Goal: Task Accomplishment & Management: Use online tool/utility

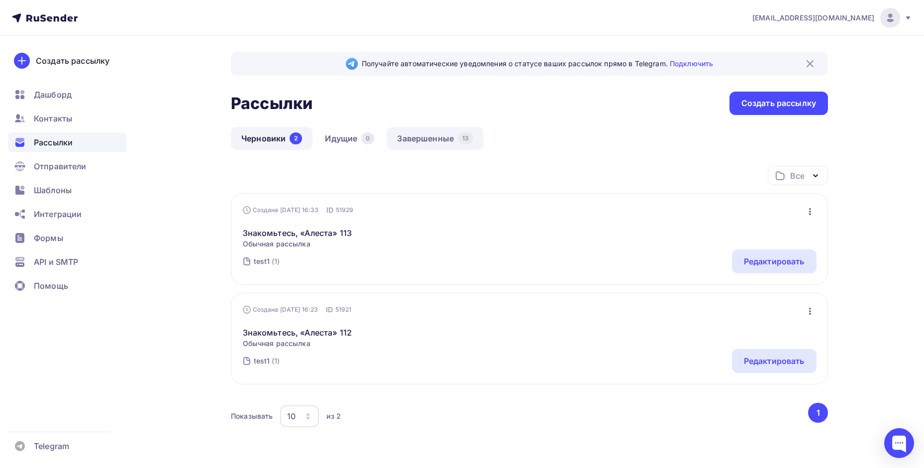
click at [432, 140] on link "Завершенные 13" at bounding box center [435, 138] width 97 height 23
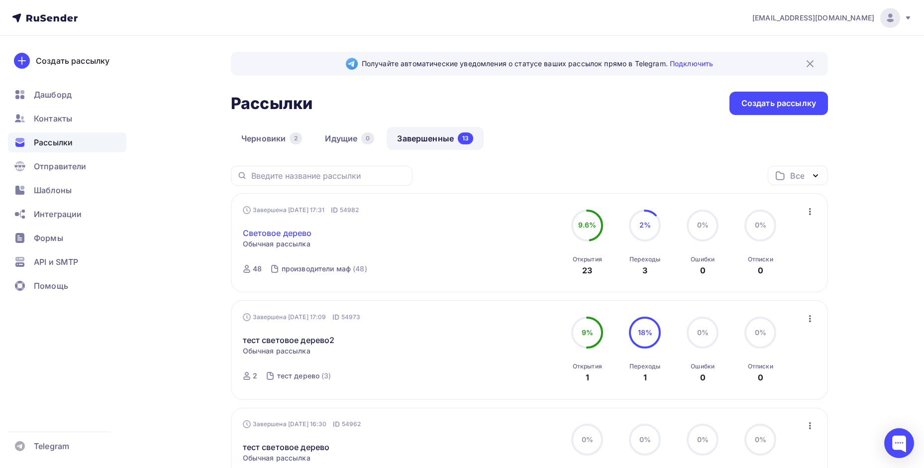
click at [301, 236] on link "Световое дерево" at bounding box center [277, 233] width 69 height 12
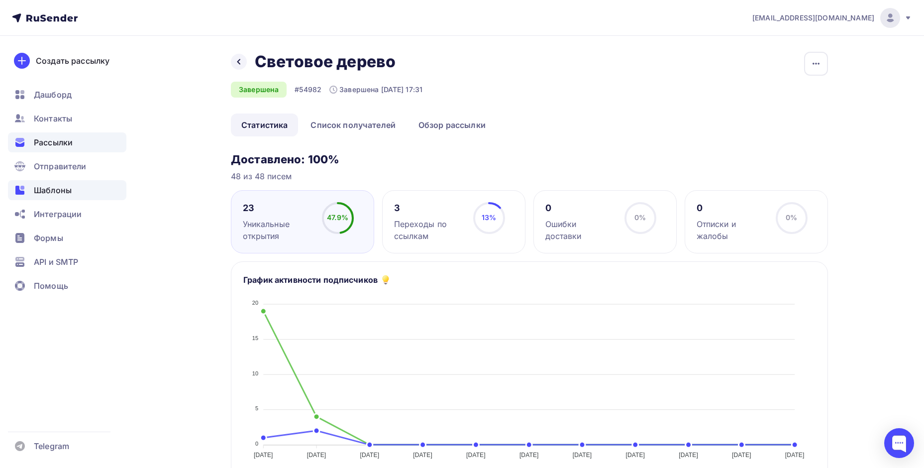
click at [72, 186] on div "Шаблоны" at bounding box center [67, 190] width 118 height 20
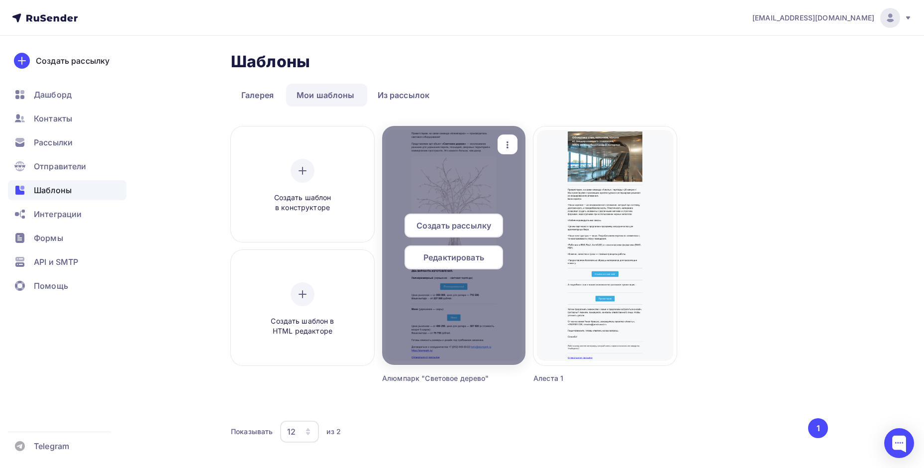
click at [459, 255] on span "Редактировать" at bounding box center [454, 257] width 61 height 12
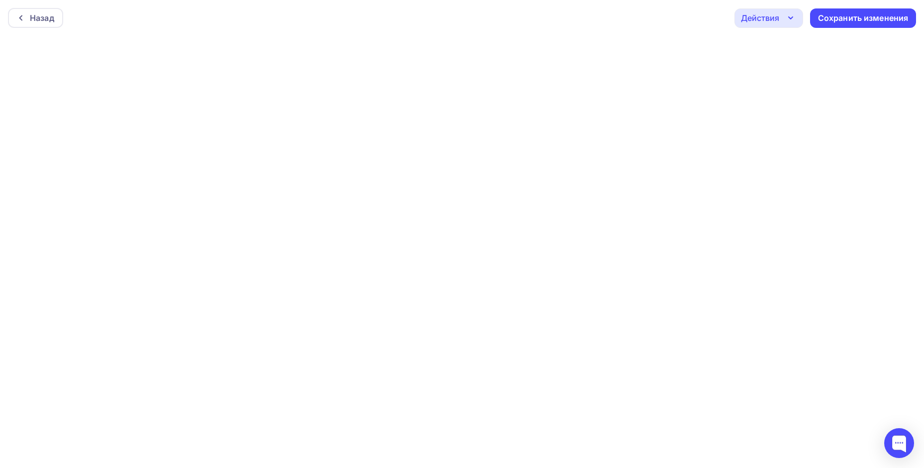
scroll to position [2, 0]
